Goal: Information Seeking & Learning: Learn about a topic

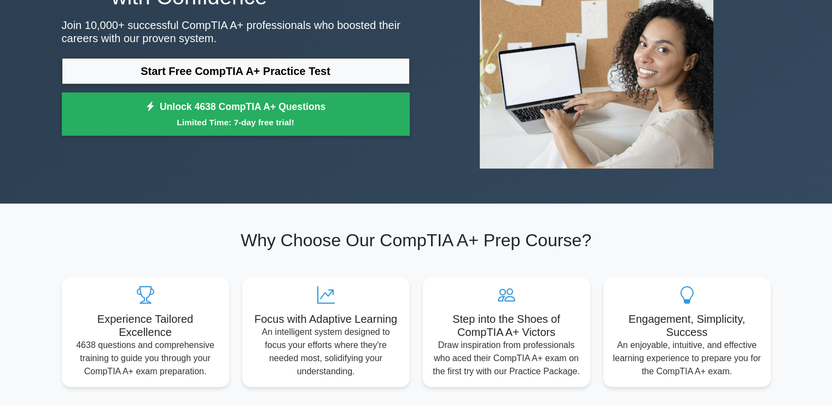
scroll to position [109, 0]
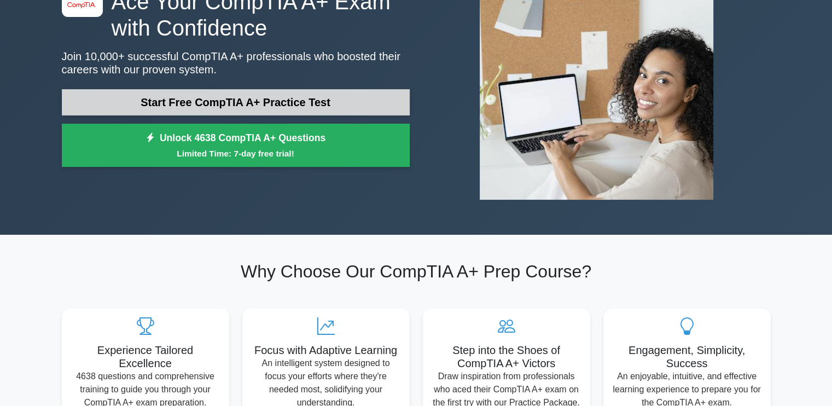
click at [312, 96] on link "Start Free CompTIA A+ Practice Test" at bounding box center [236, 102] width 348 height 26
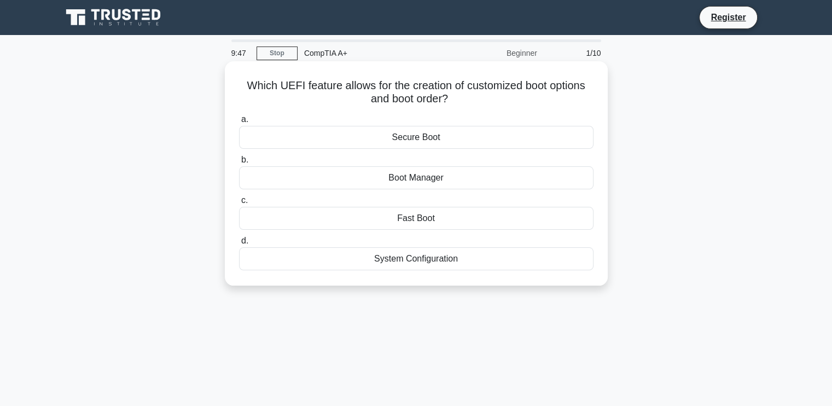
click at [435, 258] on div "System Configuration" at bounding box center [416, 258] width 354 height 23
click at [239, 244] on input "d. System Configuration" at bounding box center [239, 240] width 0 height 7
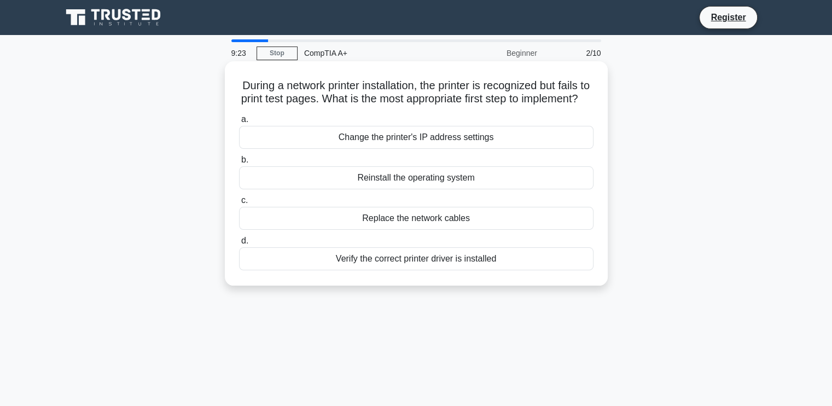
click at [483, 149] on div "Change the printer's IP address settings" at bounding box center [416, 137] width 354 height 23
click at [239, 123] on input "a. Change the printer's IP address settings" at bounding box center [239, 119] width 0 height 7
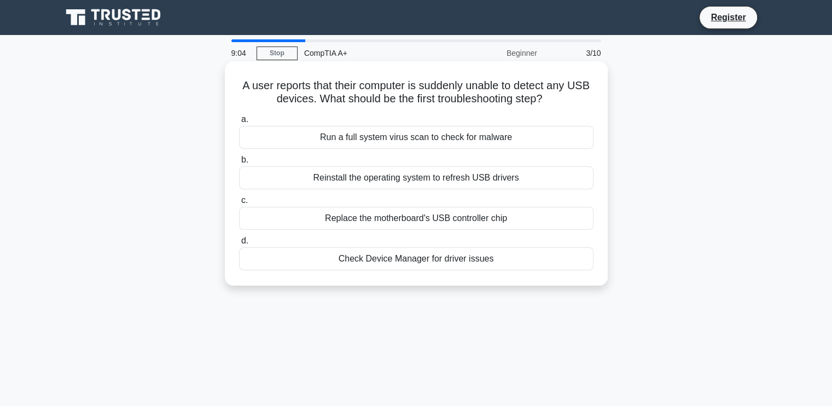
click at [510, 255] on div "Check Device Manager for driver issues" at bounding box center [416, 258] width 354 height 23
click at [239, 244] on input "d. Check Device Manager for driver issues" at bounding box center [239, 240] width 0 height 7
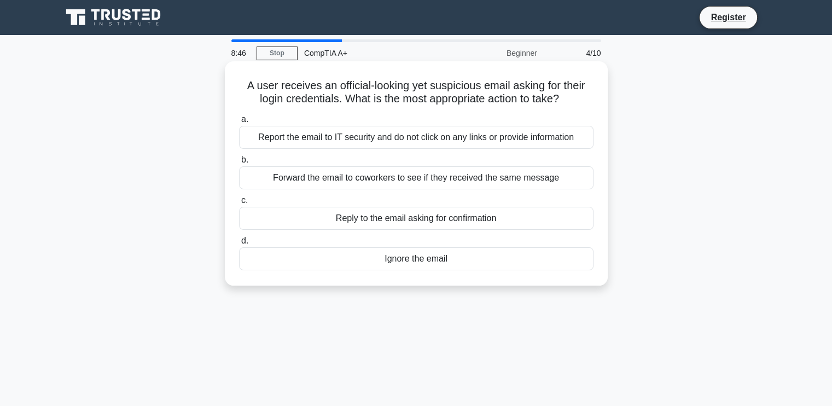
click at [452, 141] on div "Report the email to IT security and do not click on any links or provide inform…" at bounding box center [416, 137] width 354 height 23
click at [239, 123] on input "a. Report the email to IT security and do not click on any links or provide inf…" at bounding box center [239, 119] width 0 height 7
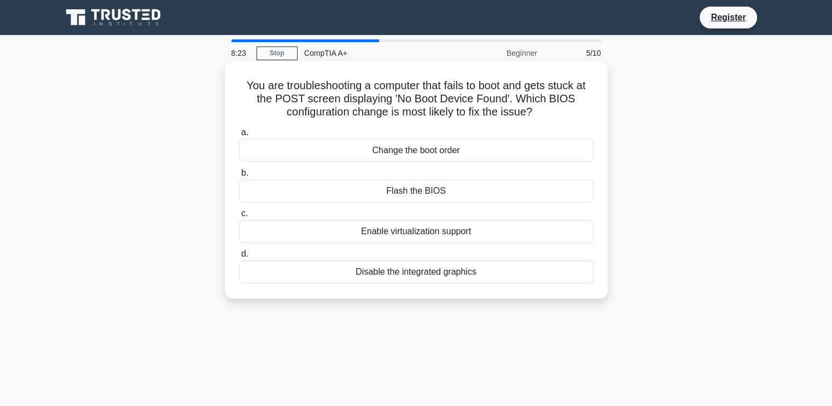
click at [438, 188] on div "Flash the BIOS" at bounding box center [416, 190] width 354 height 23
click at [239, 177] on input "b. Flash the BIOS" at bounding box center [239, 173] width 0 height 7
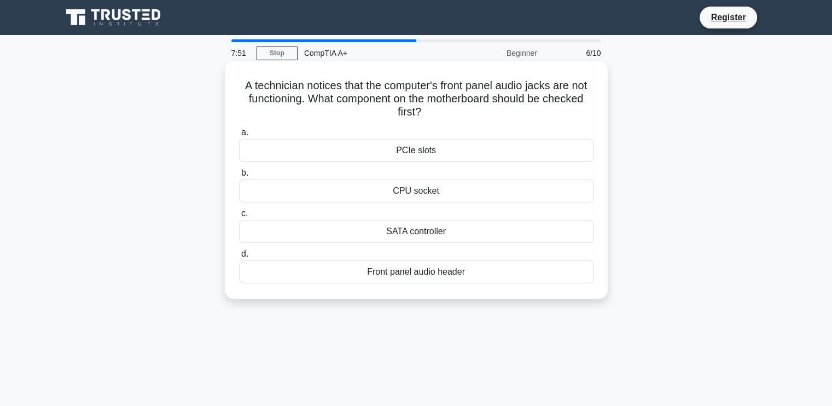
click at [516, 272] on div "Front panel audio header" at bounding box center [416, 271] width 354 height 23
click at [239, 258] on input "d. Front panel audio header" at bounding box center [239, 253] width 0 height 7
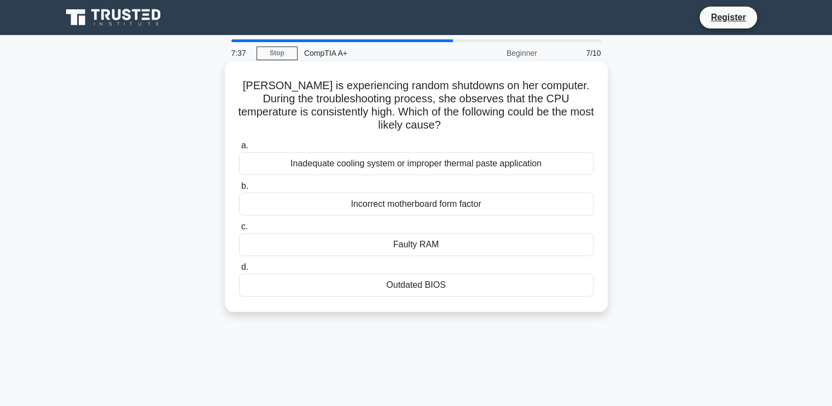
click at [487, 170] on div "Inadequate cooling system or improper thermal paste application" at bounding box center [416, 163] width 354 height 23
click at [239, 149] on input "a. Inadequate cooling system or improper thermal paste application" at bounding box center [239, 145] width 0 height 7
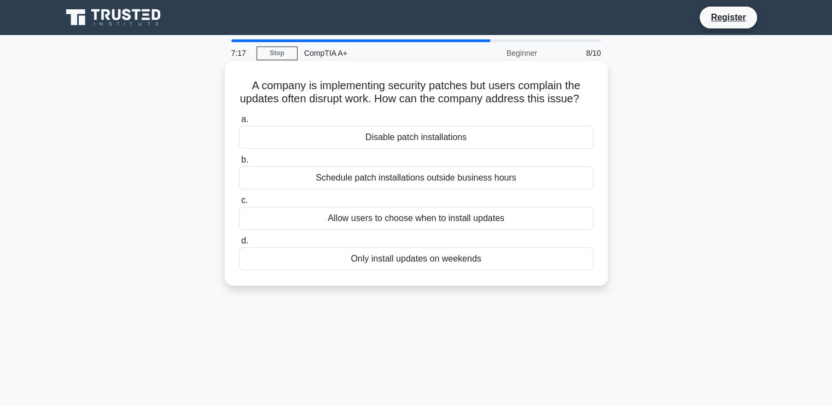
click at [520, 189] on div "Schedule patch installations outside business hours" at bounding box center [416, 177] width 354 height 23
click at [239, 164] on input "b. Schedule patch installations outside business hours" at bounding box center [239, 159] width 0 height 7
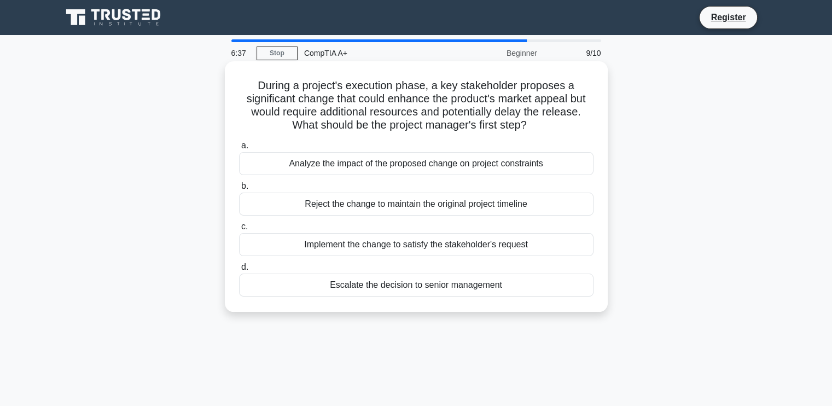
click at [546, 164] on div "Analyze the impact of the proposed change on project constraints" at bounding box center [416, 163] width 354 height 23
click at [239, 149] on input "a. Analyze the impact of the proposed change on project constraints" at bounding box center [239, 145] width 0 height 7
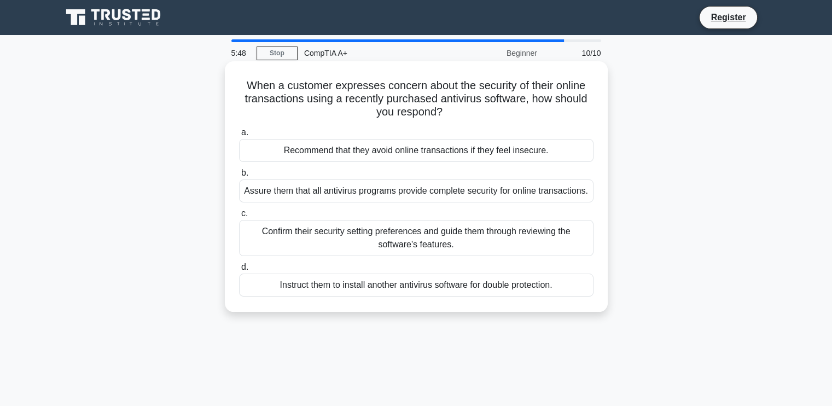
click at [413, 237] on div "Confirm their security setting preferences and guide them through reviewing the…" at bounding box center [416, 238] width 354 height 36
click at [239, 217] on input "c. Confirm their security setting preferences and guide them through reviewing …" at bounding box center [239, 213] width 0 height 7
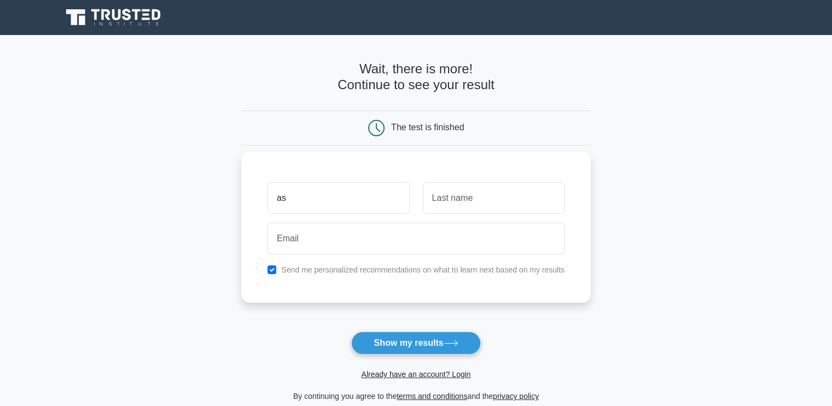
type input "as"
click at [469, 203] on input "text" at bounding box center [494, 198] width 142 height 32
type input "asd"
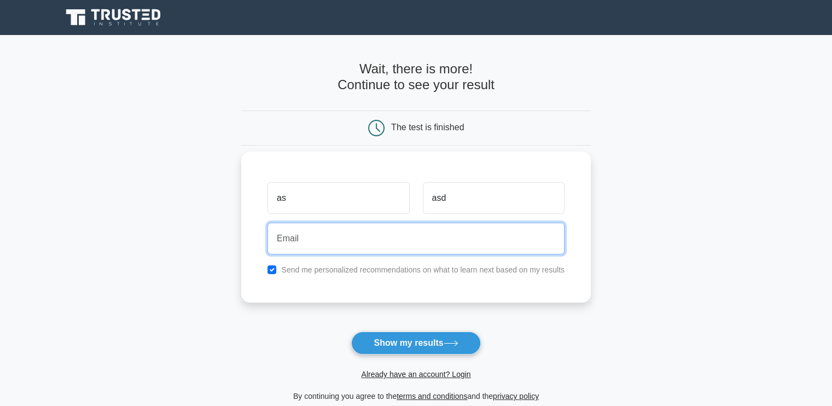
click at [403, 232] on input "email" at bounding box center [415, 239] width 297 height 32
type input "asd@gmail.com"
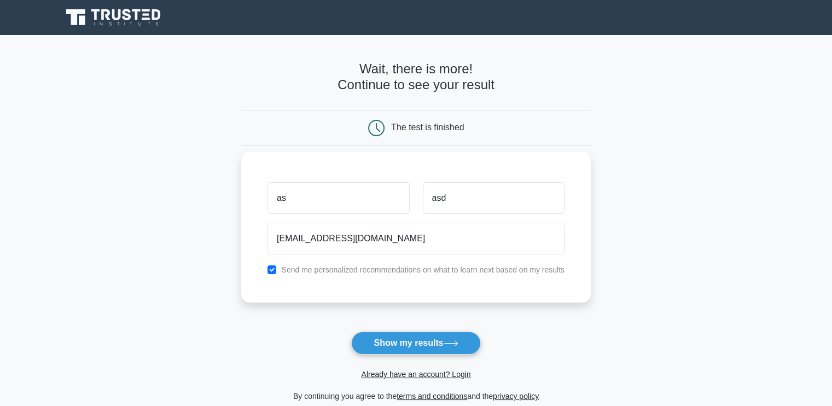
click at [311, 271] on label "Send me personalized recommendations on what to learn next based on my results" at bounding box center [422, 269] width 283 height 9
click at [270, 271] on input "checkbox" at bounding box center [271, 269] width 9 height 9
checkbox input "false"
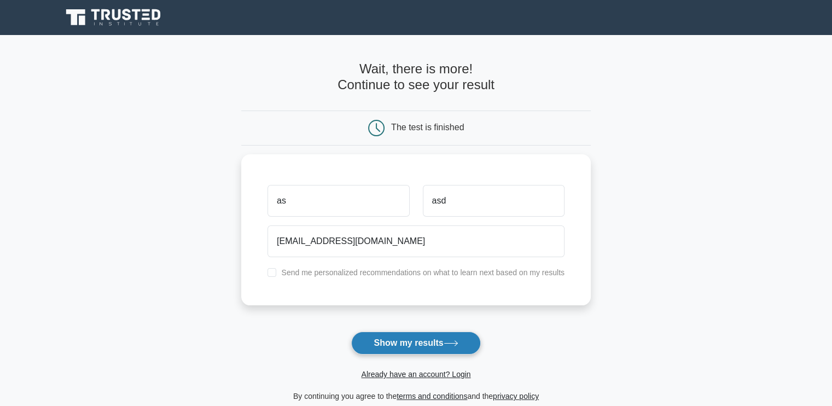
click at [393, 348] on button "Show my results" at bounding box center [415, 342] width 129 height 23
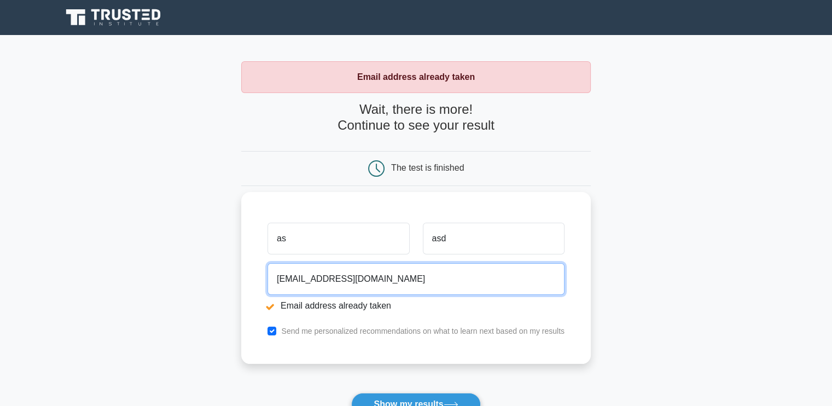
click at [290, 281] on input "[EMAIL_ADDRESS][DOMAIN_NAME]" at bounding box center [415, 279] width 297 height 32
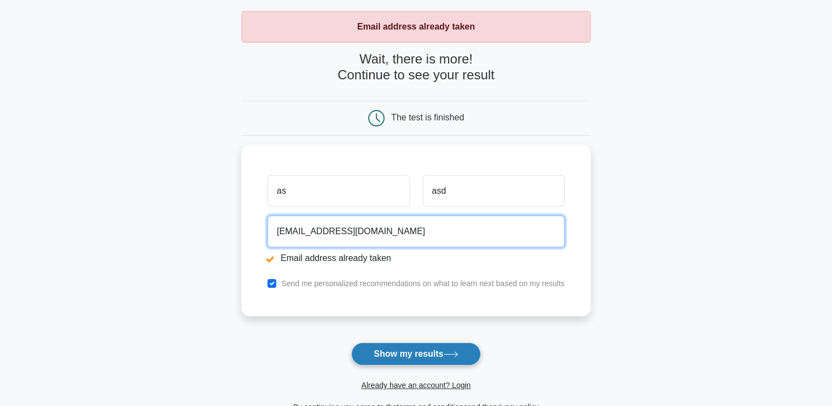
scroll to position [55, 0]
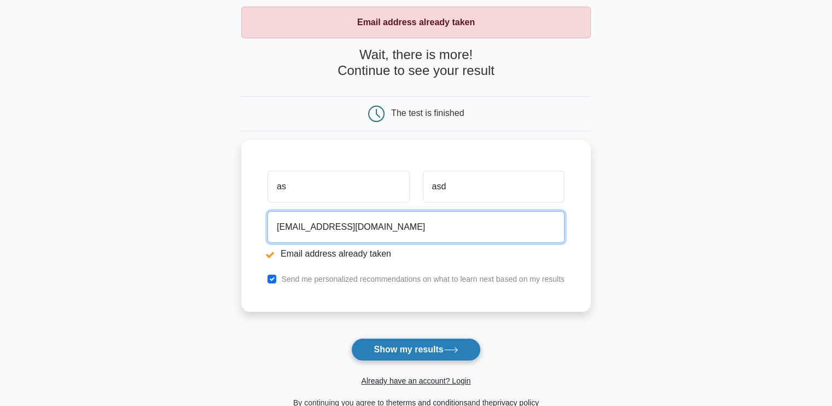
type input "asd3des@gmail.com"
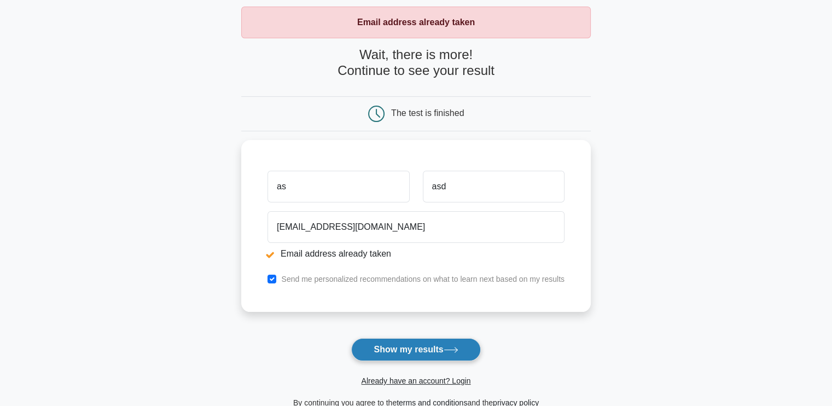
click at [412, 346] on button "Show my results" at bounding box center [415, 349] width 129 height 23
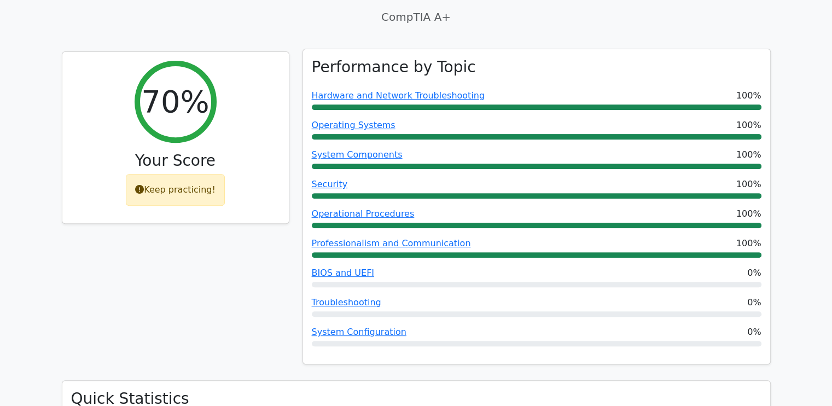
scroll to position [383, 0]
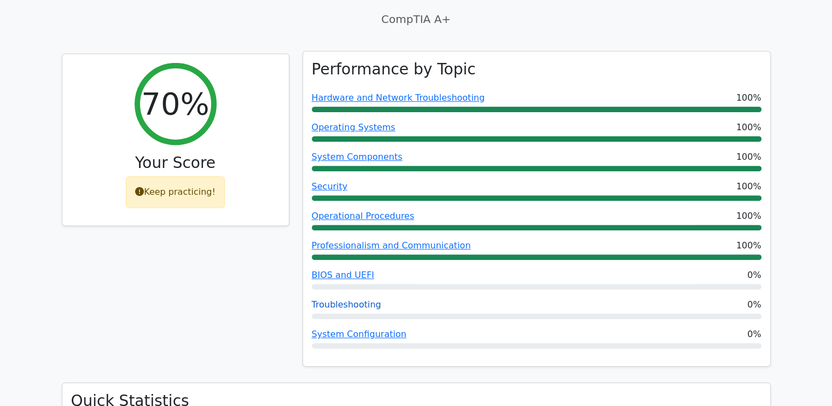
click at [357, 299] on link "Troubleshooting" at bounding box center [346, 304] width 69 height 10
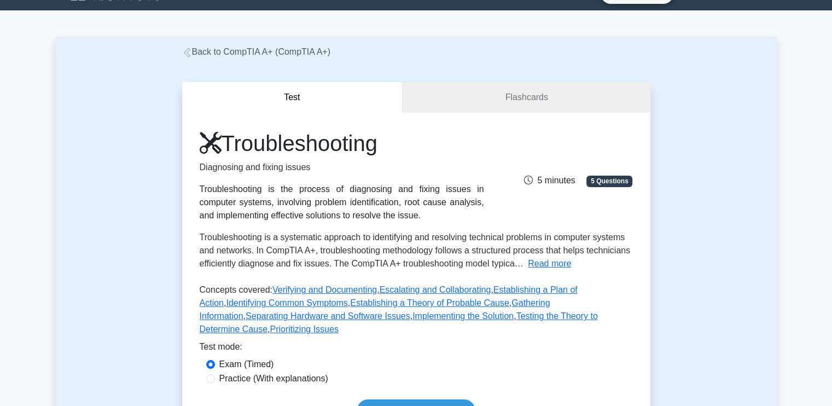
scroll to position [109, 0]
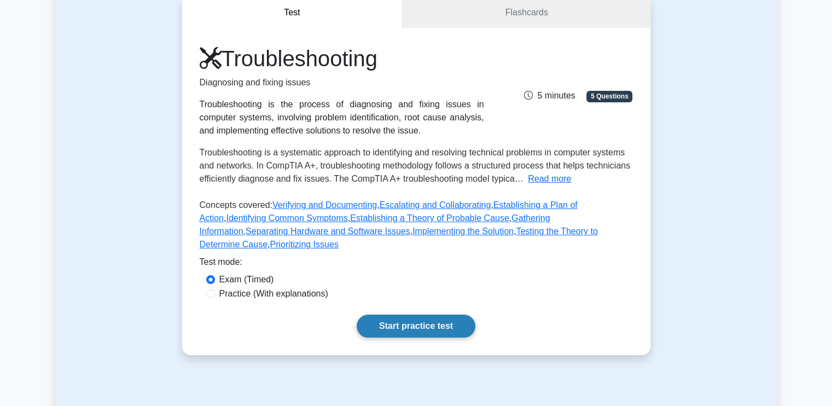
click at [438, 314] on link "Start practice test" at bounding box center [416, 325] width 119 height 23
